Goal: Check status: Check status

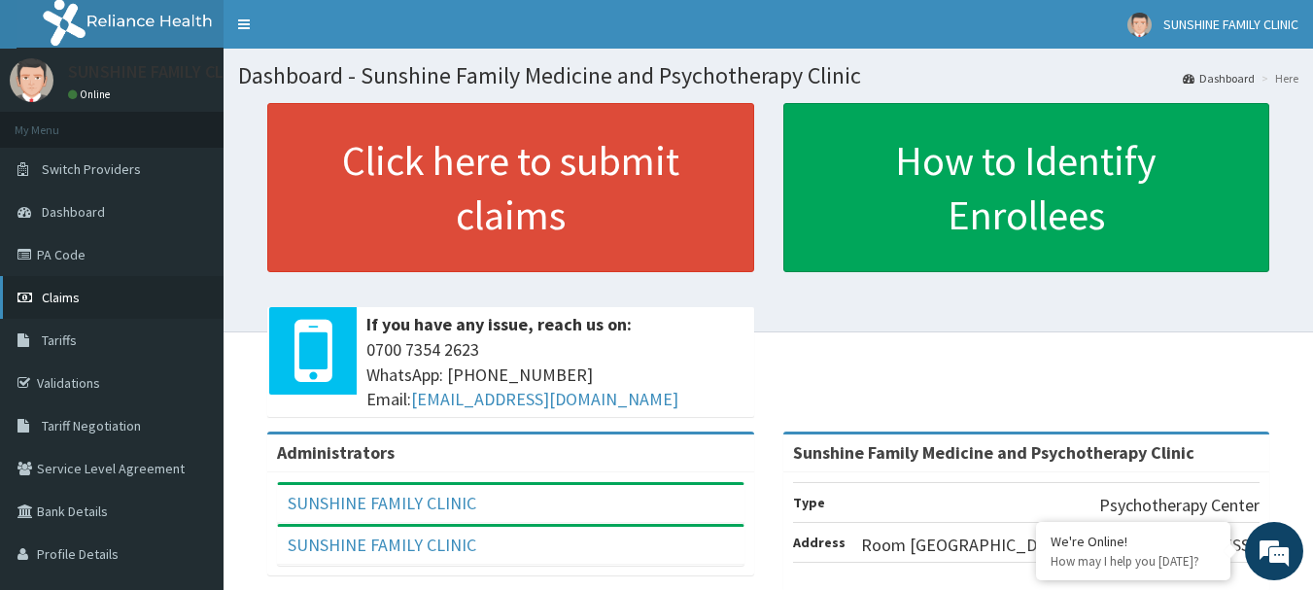
click at [67, 295] on span "Claims" at bounding box center [61, 297] width 38 height 17
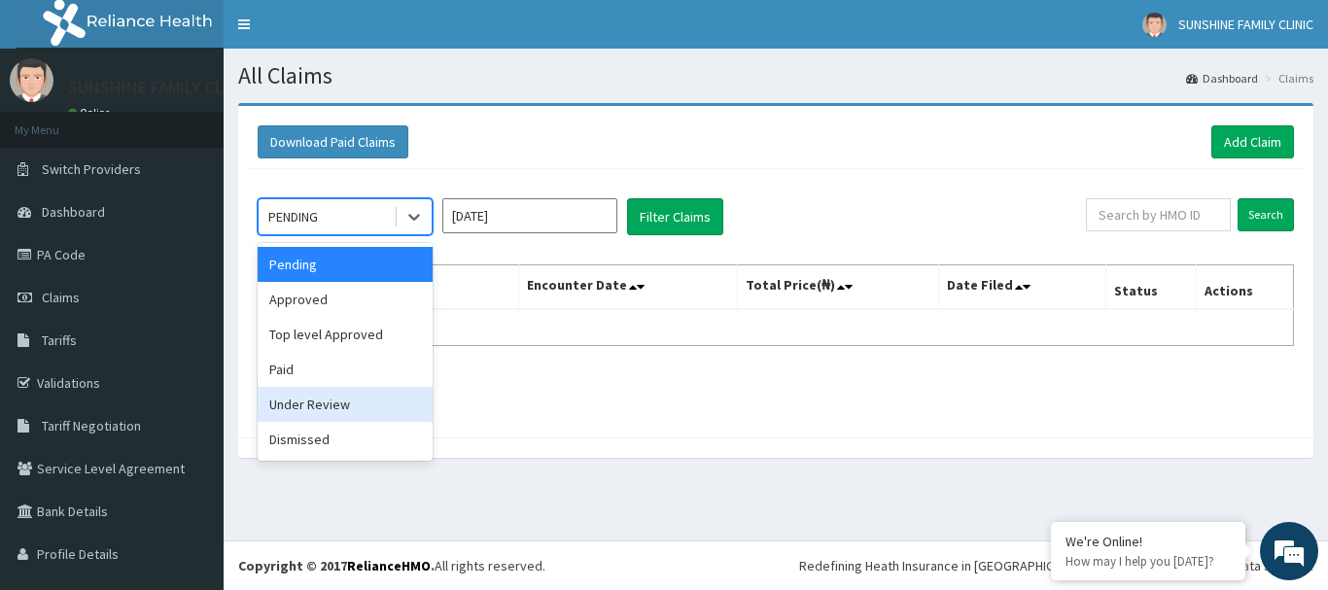
click at [294, 404] on div "Under Review" at bounding box center [345, 404] width 175 height 35
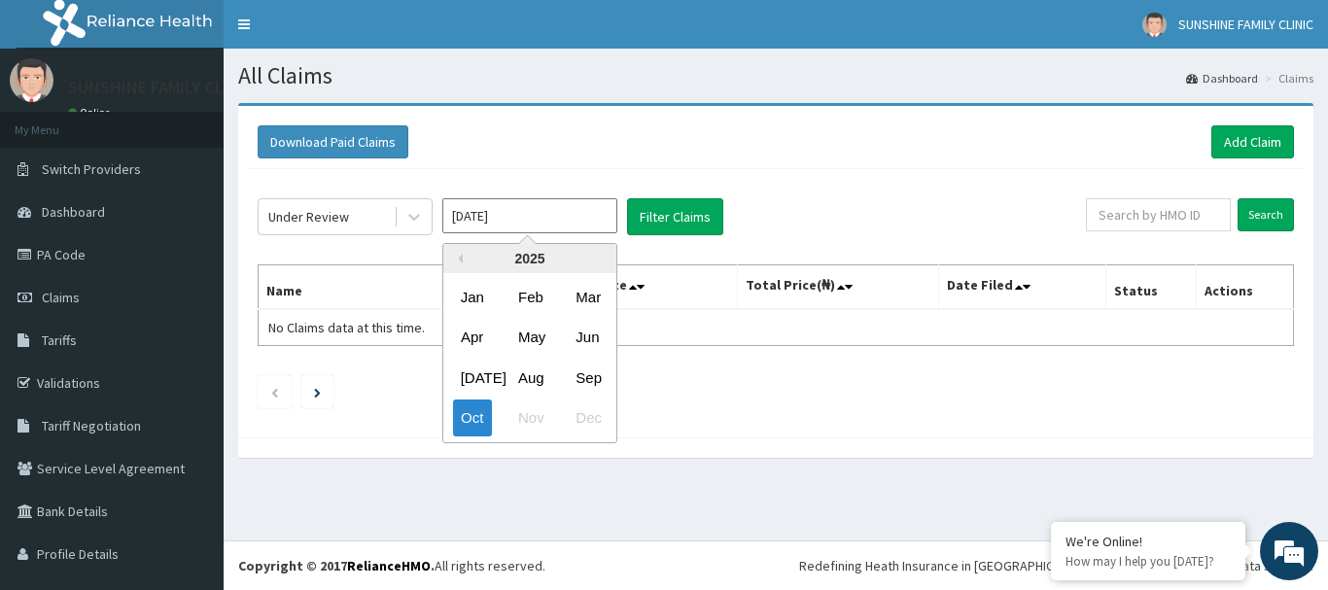
click at [566, 224] on input "Oct 2025" at bounding box center [529, 215] width 175 height 35
click at [577, 375] on div "Sep" at bounding box center [587, 378] width 39 height 36
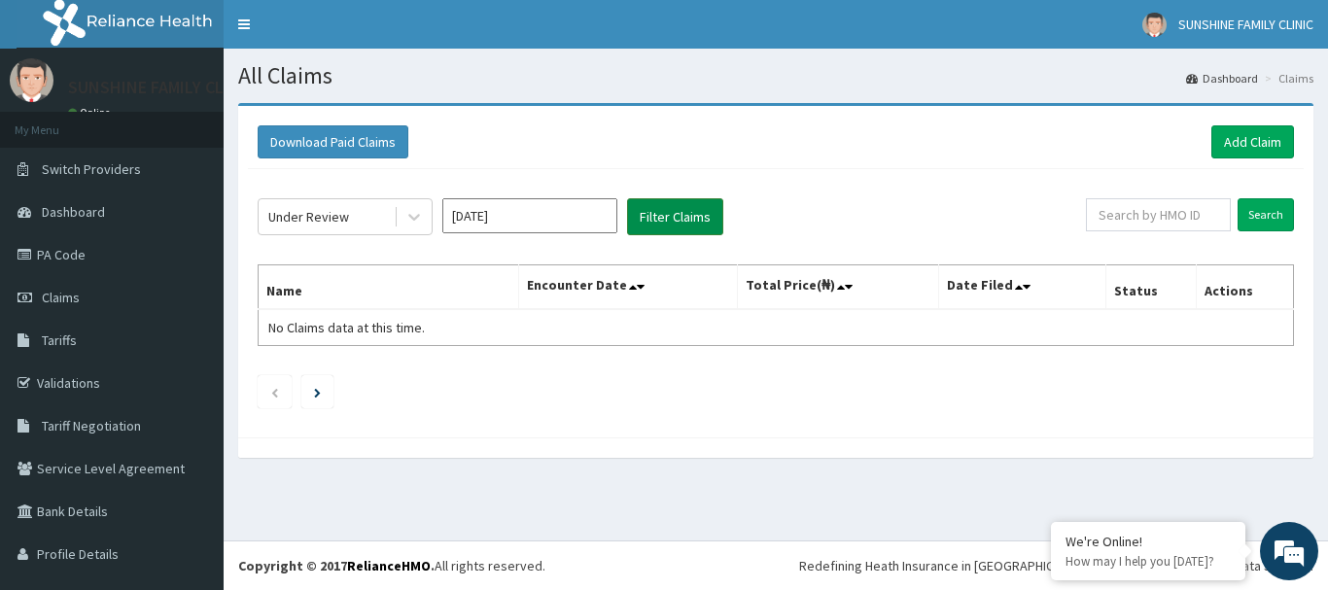
click at [648, 223] on button "Filter Claims" at bounding box center [675, 216] width 96 height 37
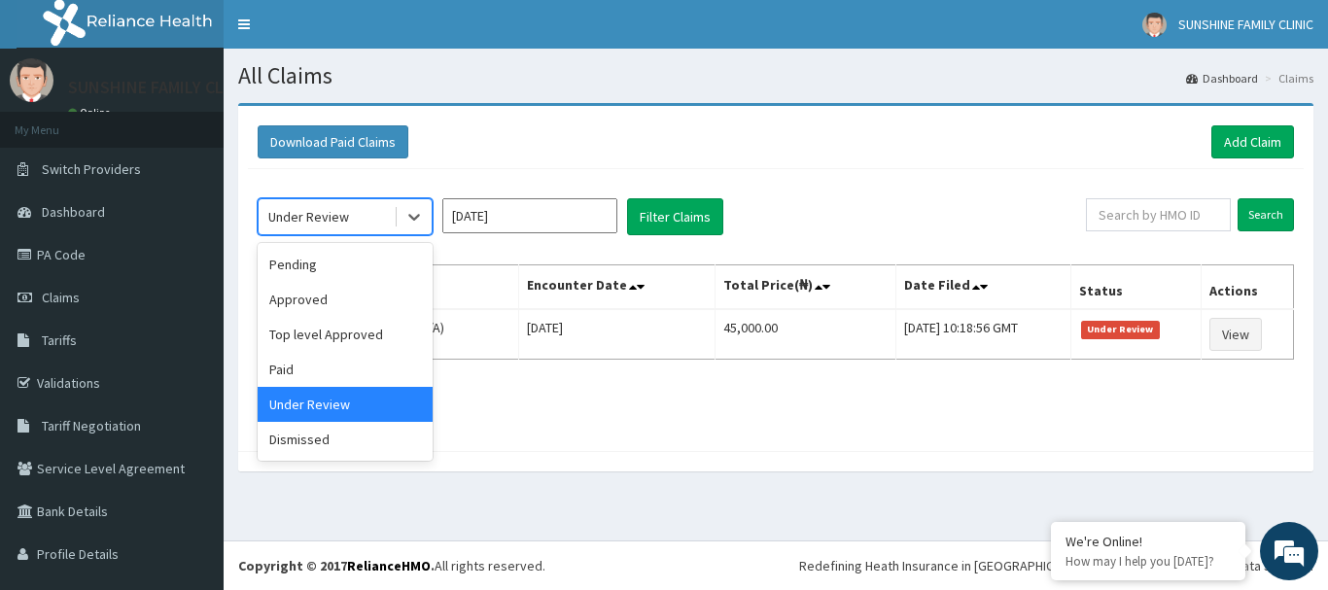
click at [384, 231] on div "Under Review" at bounding box center [326, 216] width 135 height 31
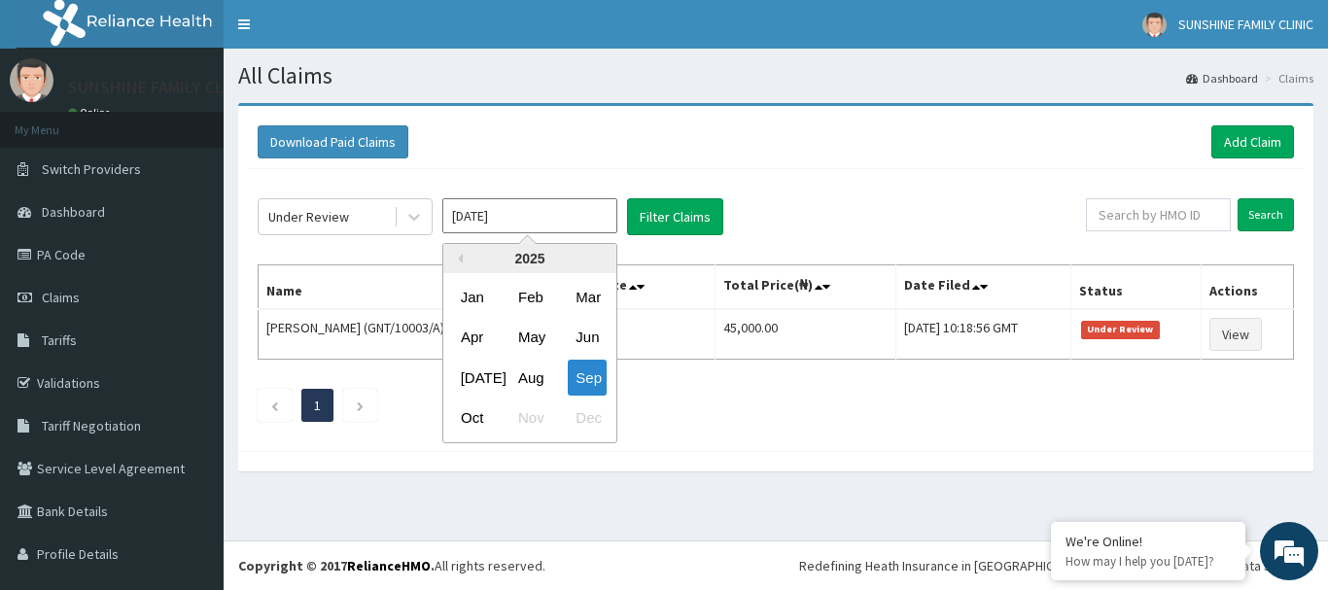
click at [489, 218] on input "Sep 2025" at bounding box center [529, 215] width 175 height 35
click at [465, 418] on div "Oct" at bounding box center [472, 419] width 39 height 36
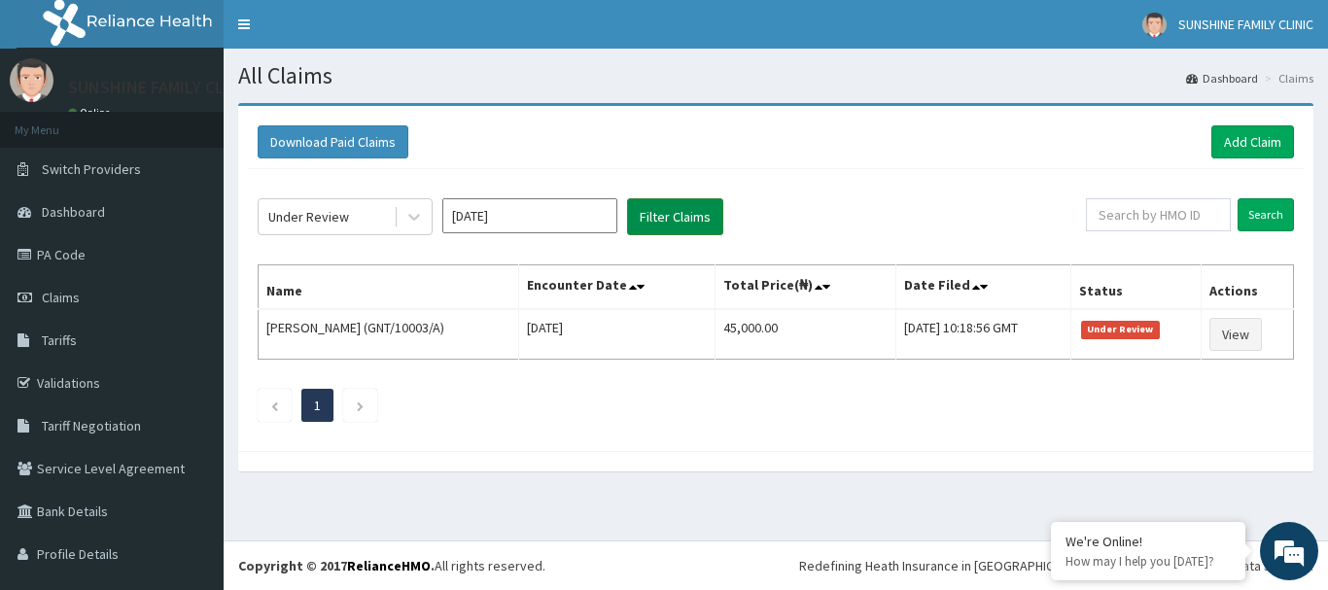
click at [647, 227] on button "Filter Claims" at bounding box center [675, 216] width 96 height 37
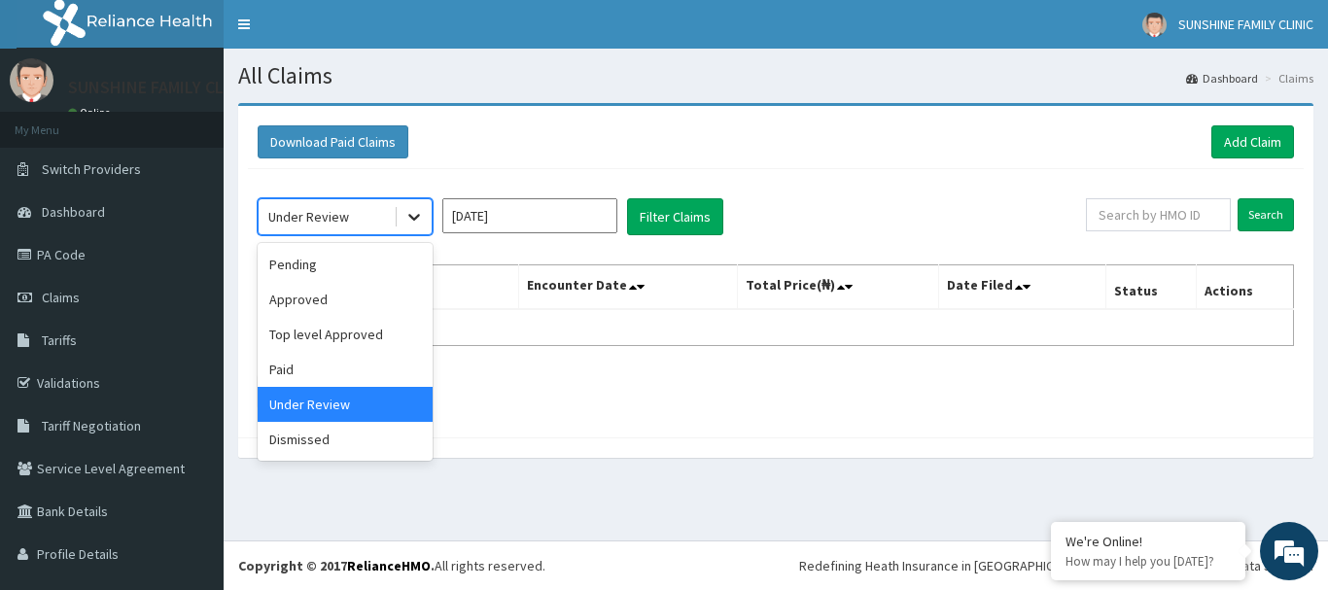
click at [415, 228] on div at bounding box center [414, 216] width 35 height 35
click at [295, 301] on div "Approved" at bounding box center [345, 299] width 175 height 35
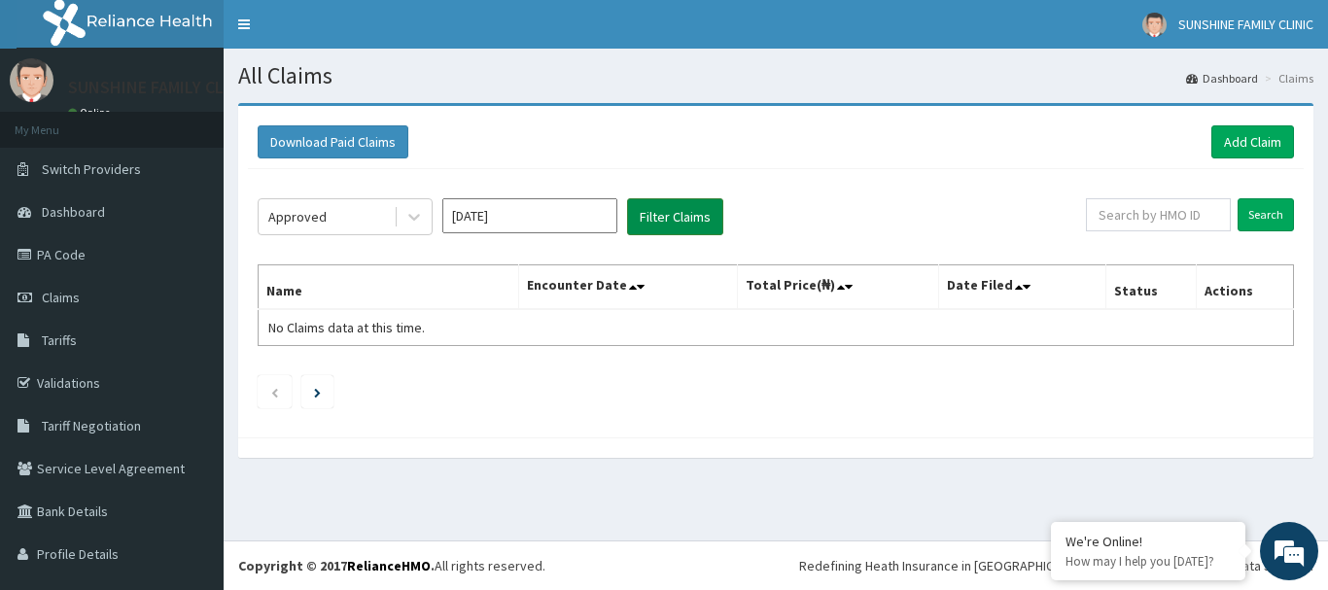
click at [675, 201] on button "Filter Claims" at bounding box center [675, 216] width 96 height 37
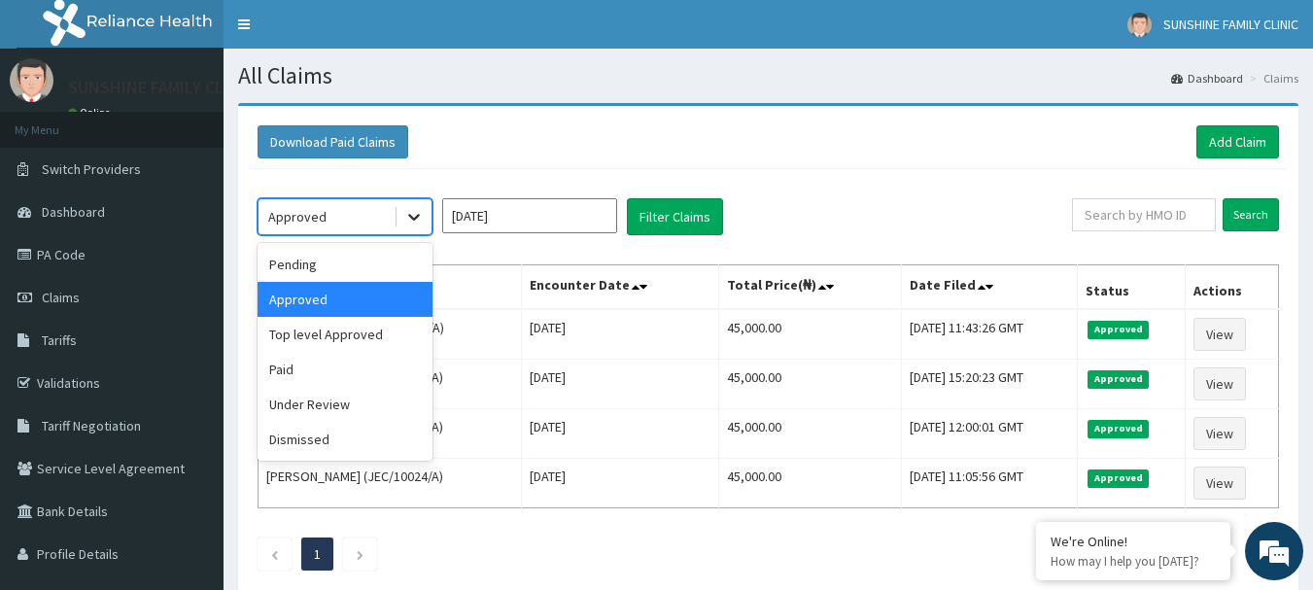
click at [409, 225] on icon at bounding box center [413, 216] width 19 height 19
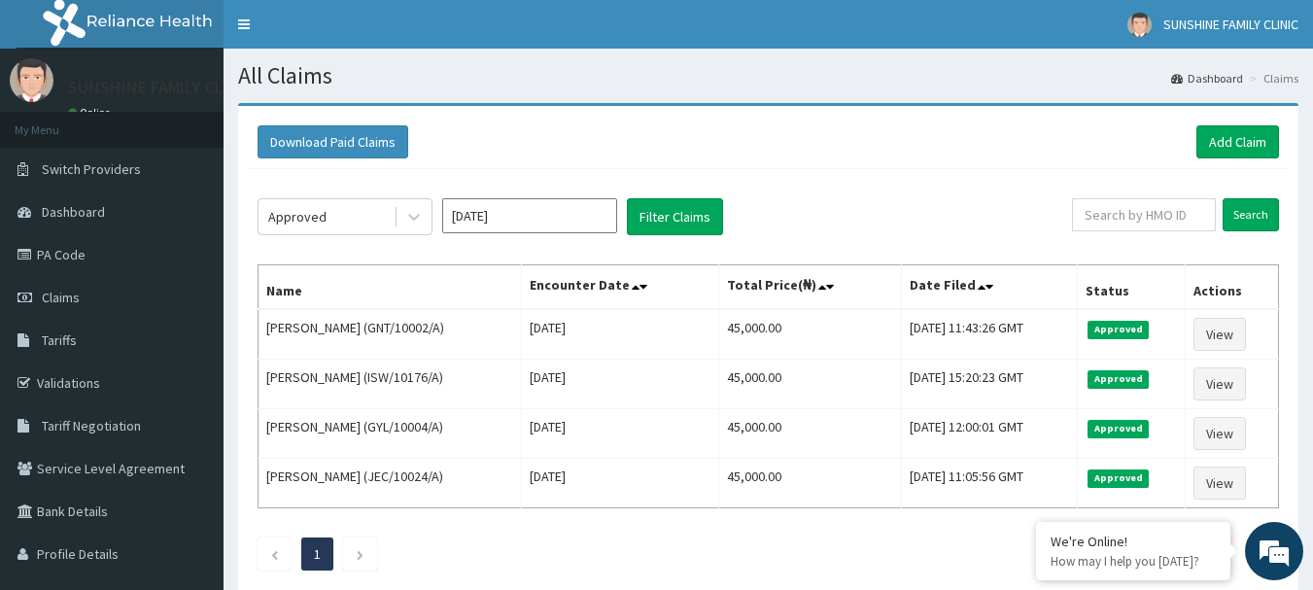
click at [463, 249] on div "Approved Oct 2025 Filter Claims Search Name Encounter Date Total Price(₦) Date …" at bounding box center [768, 379] width 1041 height 421
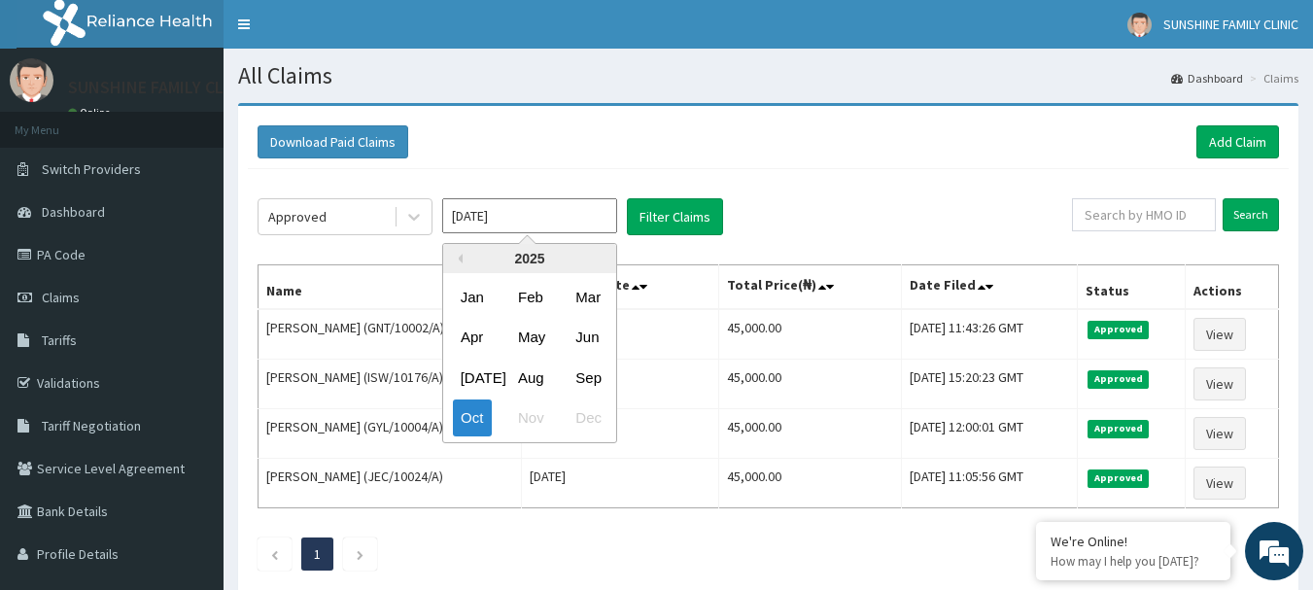
click at [470, 201] on input "Oct 2025" at bounding box center [529, 215] width 175 height 35
click at [591, 362] on div "Sep" at bounding box center [587, 378] width 39 height 36
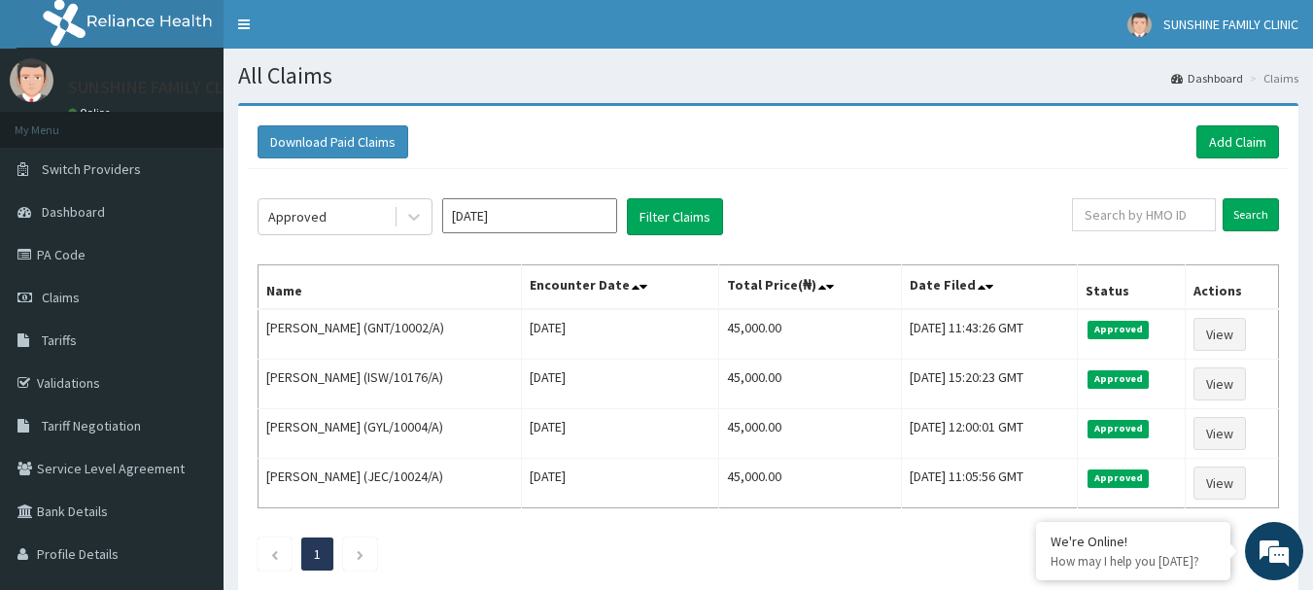
type input "Sep 2025"
click at [659, 220] on button "Filter Claims" at bounding box center [675, 216] width 96 height 37
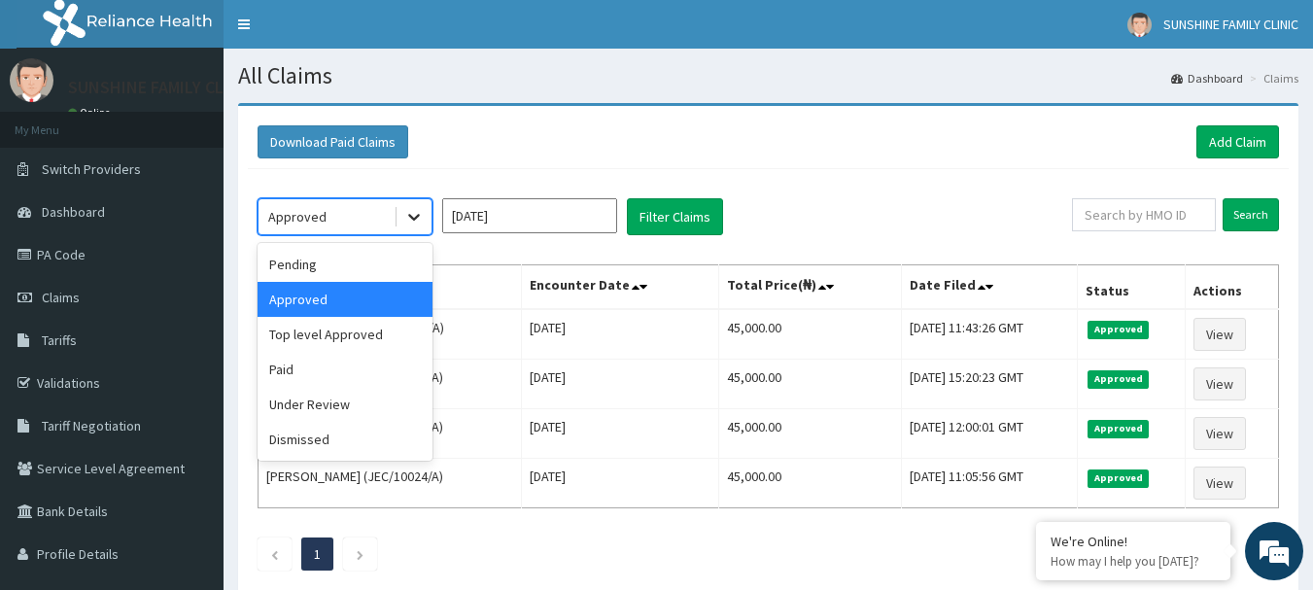
click at [414, 218] on icon at bounding box center [413, 216] width 19 height 19
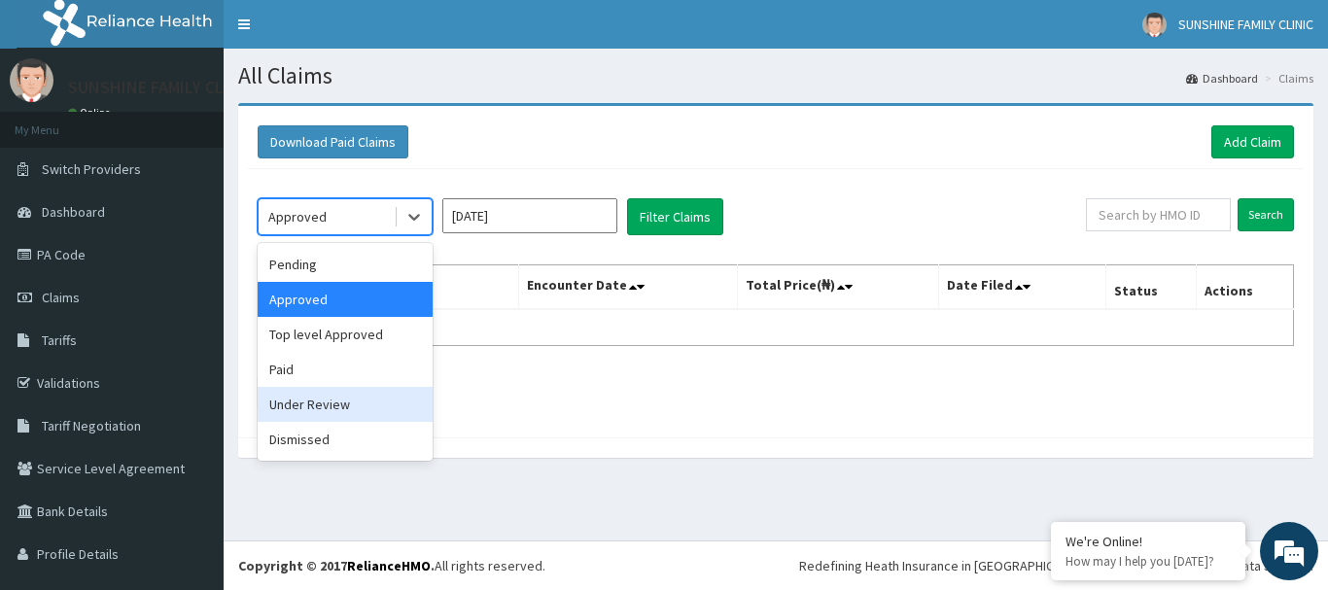
click at [328, 406] on div "Under Review" at bounding box center [345, 404] width 175 height 35
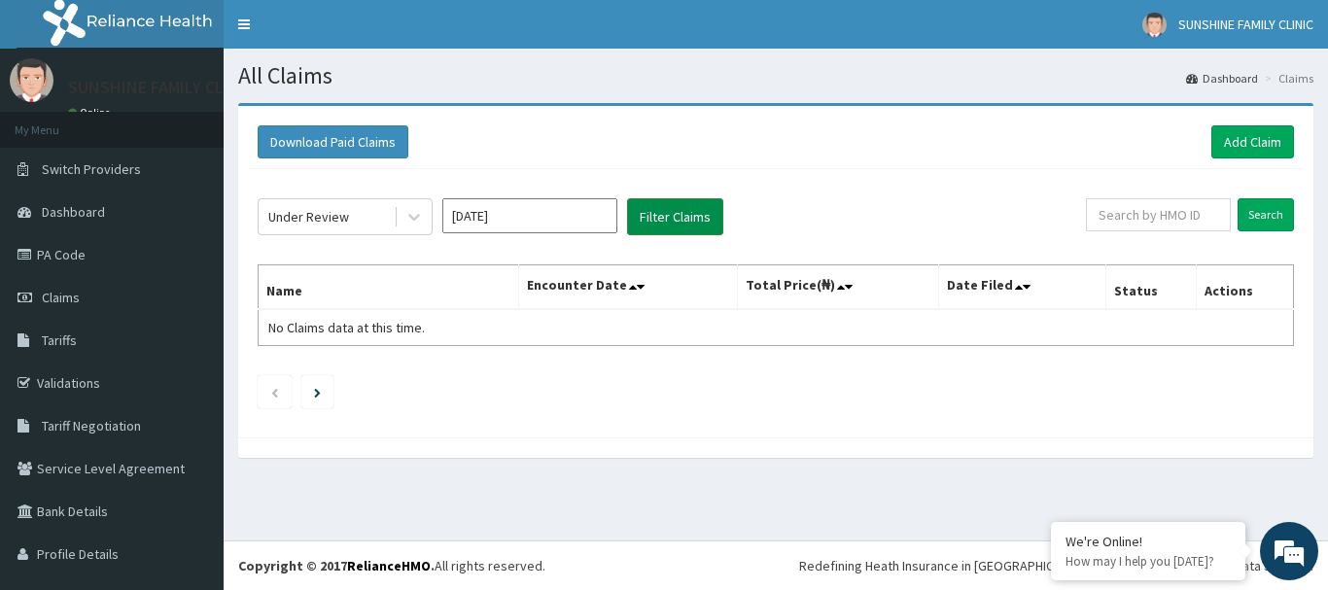
click at [643, 225] on button "Filter Claims" at bounding box center [675, 216] width 96 height 37
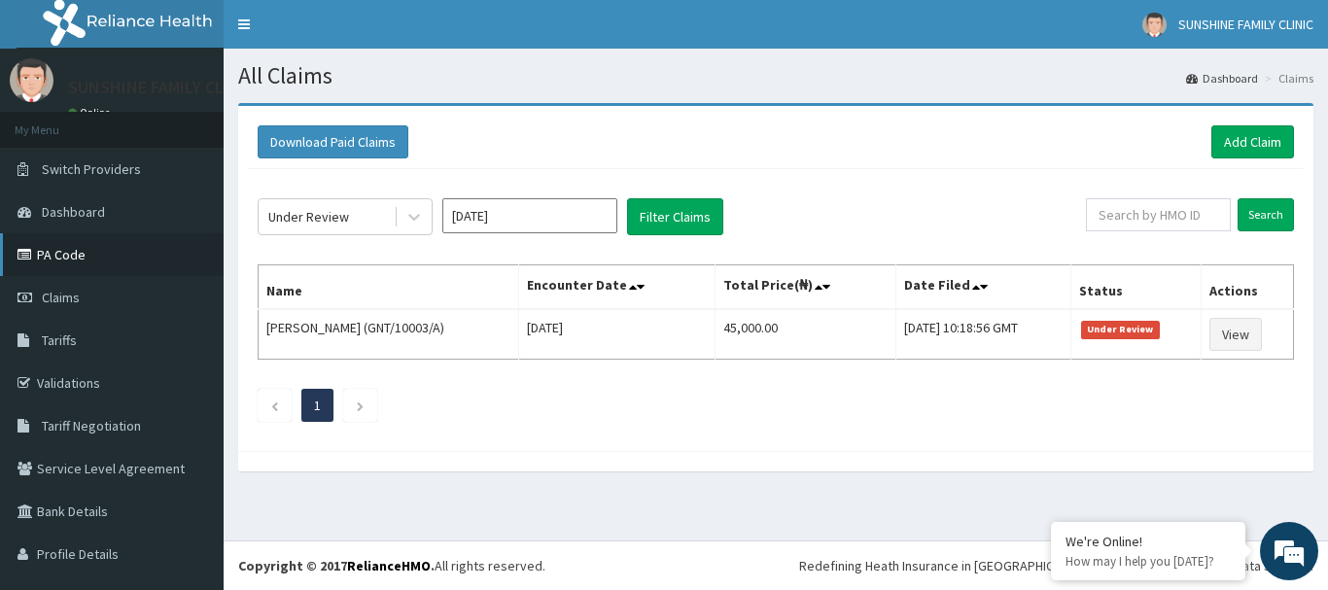
click at [102, 262] on link "PA Code" at bounding box center [112, 254] width 224 height 43
